Goal: Information Seeking & Learning: Learn about a topic

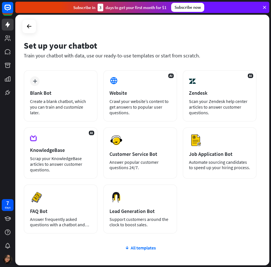
drag, startPoint x: 27, startPoint y: 46, endPoint x: 218, endPoint y: 62, distance: 191.6
click at [218, 62] on div "Set up your chatbot Train your chatbot with data, use our ready-to-use template…" at bounding box center [142, 140] width 254 height 251
copy div "Set up your chatbot Train your chatbot with data, use our ready-to-use template…"
click at [219, 61] on div "Set up your chatbot Train your chatbot with data, use our ready-to-use template…" at bounding box center [140, 55] width 233 height 30
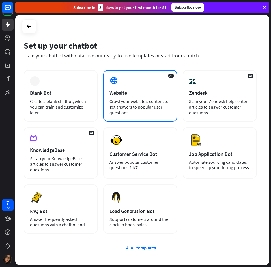
drag, startPoint x: 110, startPoint y: 100, endPoint x: 169, endPoint y: 114, distance: 60.2
click at [169, 114] on div "Crawl your website’s content to get answers to popular user questions." at bounding box center [140, 107] width 61 height 17
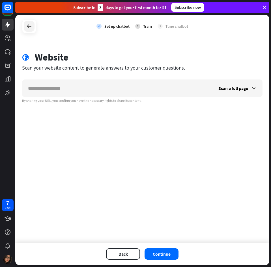
click at [30, 26] on icon at bounding box center [29, 26] width 7 height 7
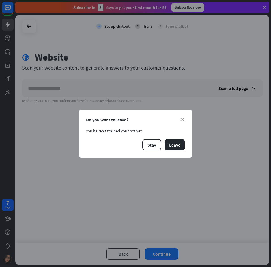
click at [187, 147] on div "close Do you want to leave? You haven’t trained your bot yet. Stay Leave" at bounding box center [135, 134] width 113 height 48
click at [181, 147] on button "Leave" at bounding box center [175, 144] width 20 height 11
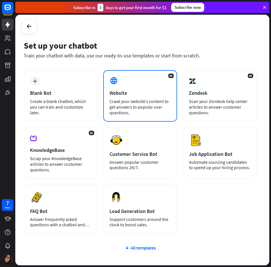
copy div "Crawl your website’s content to get answers to popular user questions."
drag, startPoint x: 113, startPoint y: 102, endPoint x: 134, endPoint y: 110, distance: 23.0
click at [134, 110] on div "AI Website Crawl your website’s content to get answers to popular user question…" at bounding box center [140, 96] width 74 height 52
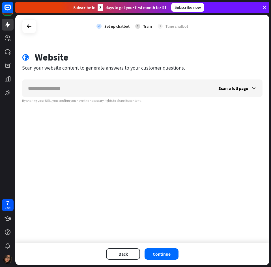
click at [23, 26] on div at bounding box center [29, 26] width 14 height 14
click at [29, 27] on icon at bounding box center [29, 26] width 7 height 7
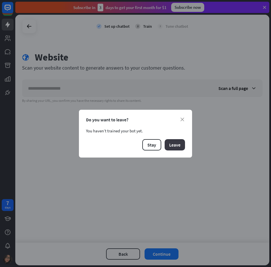
click at [177, 145] on button "Leave" at bounding box center [175, 144] width 20 height 11
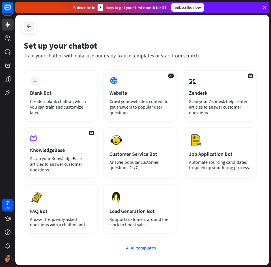
click at [30, 27] on icon at bounding box center [29, 26] width 7 height 7
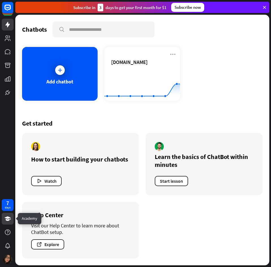
click at [9, 219] on icon at bounding box center [8, 219] width 6 height 5
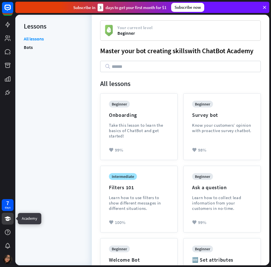
click at [9, 221] on icon at bounding box center [8, 219] width 6 height 5
click at [8, 233] on icon at bounding box center [7, 232] width 7 height 7
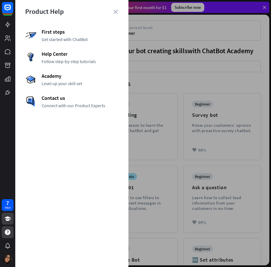
click at [123, 9] on div "Product Help First steps Get started with ChatBot Help Center Follow step-by-st…" at bounding box center [71, 133] width 113 height 267
click at [117, 10] on icon "close" at bounding box center [116, 12] width 4 height 4
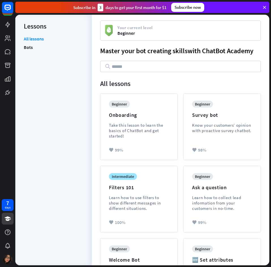
click at [42, 47] on li "Bots" at bounding box center [53, 47] width 59 height 8
click at [29, 46] on link "Bots" at bounding box center [28, 47] width 9 height 8
click at [8, 27] on icon at bounding box center [7, 25] width 5 height 6
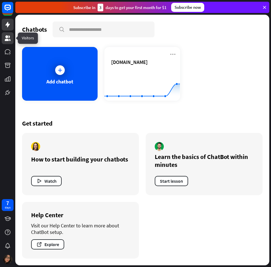
click at [5, 41] on icon at bounding box center [8, 38] width 6 height 6
